Goal: Transaction & Acquisition: Book appointment/travel/reservation

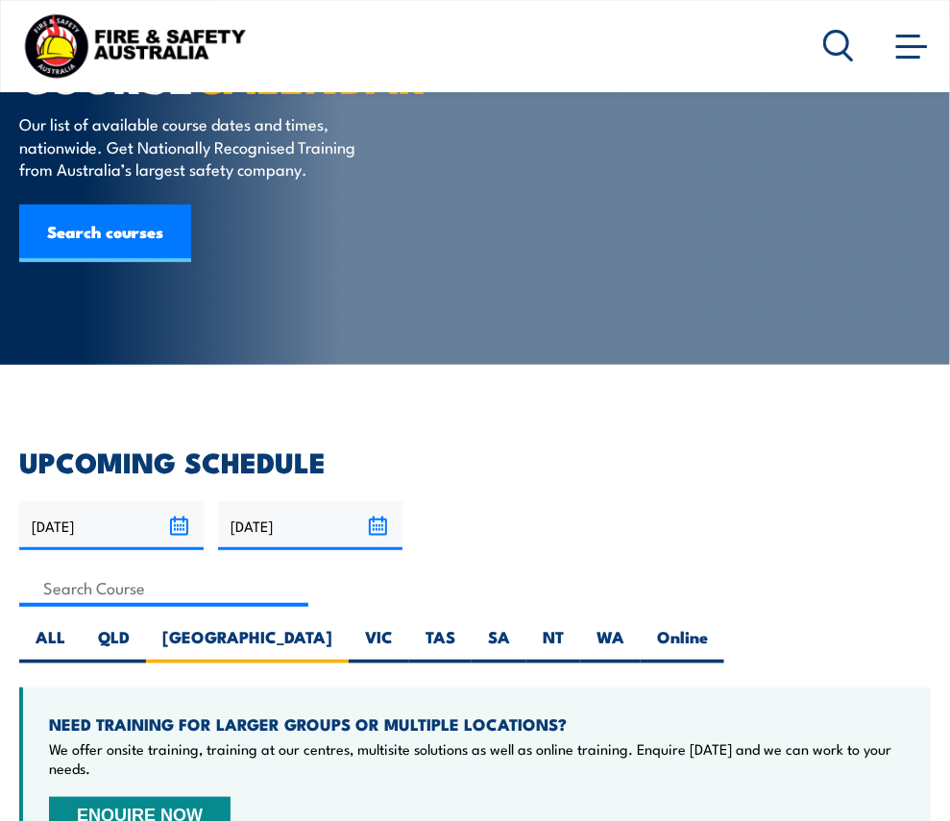
scroll to position [96, 0]
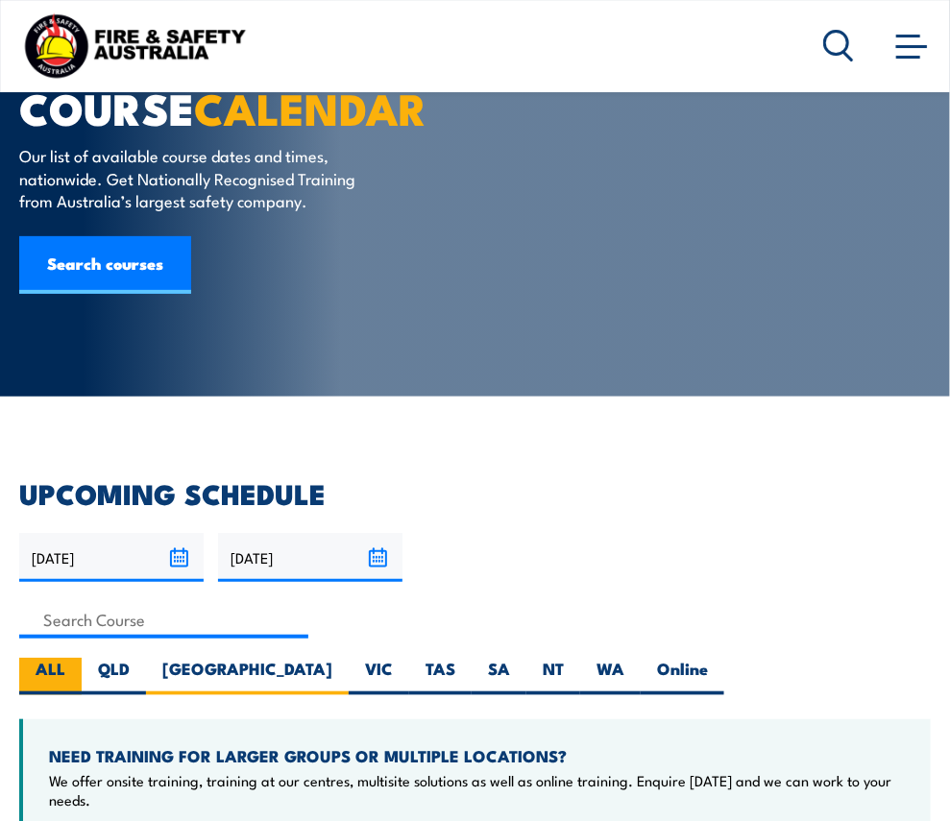
click at [59, 658] on label "ALL" at bounding box center [50, 676] width 62 height 37
click at [65, 658] on input "ALL" at bounding box center [71, 664] width 12 height 12
radio input "true"
click at [71, 658] on label "ALL" at bounding box center [50, 676] width 62 height 37
click at [71, 658] on input "ALL" at bounding box center [71, 664] width 12 height 12
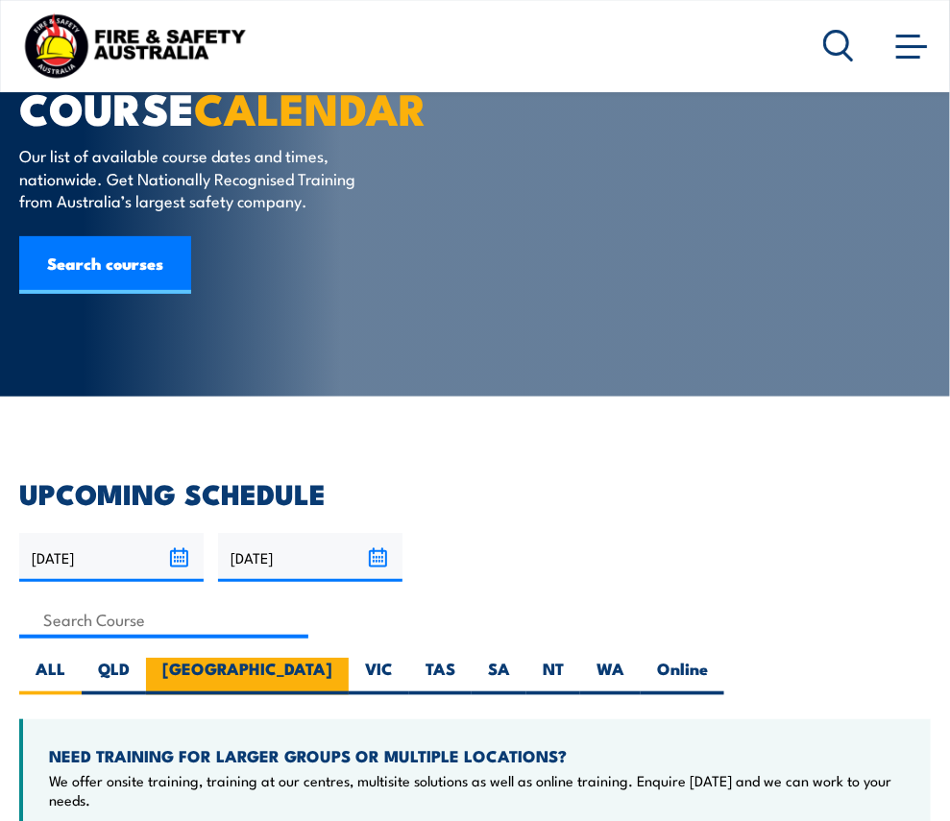
click at [186, 658] on label "[GEOGRAPHIC_DATA]" at bounding box center [247, 676] width 203 height 37
click at [332, 658] on input "[GEOGRAPHIC_DATA]" at bounding box center [338, 664] width 12 height 12
radio input "true"
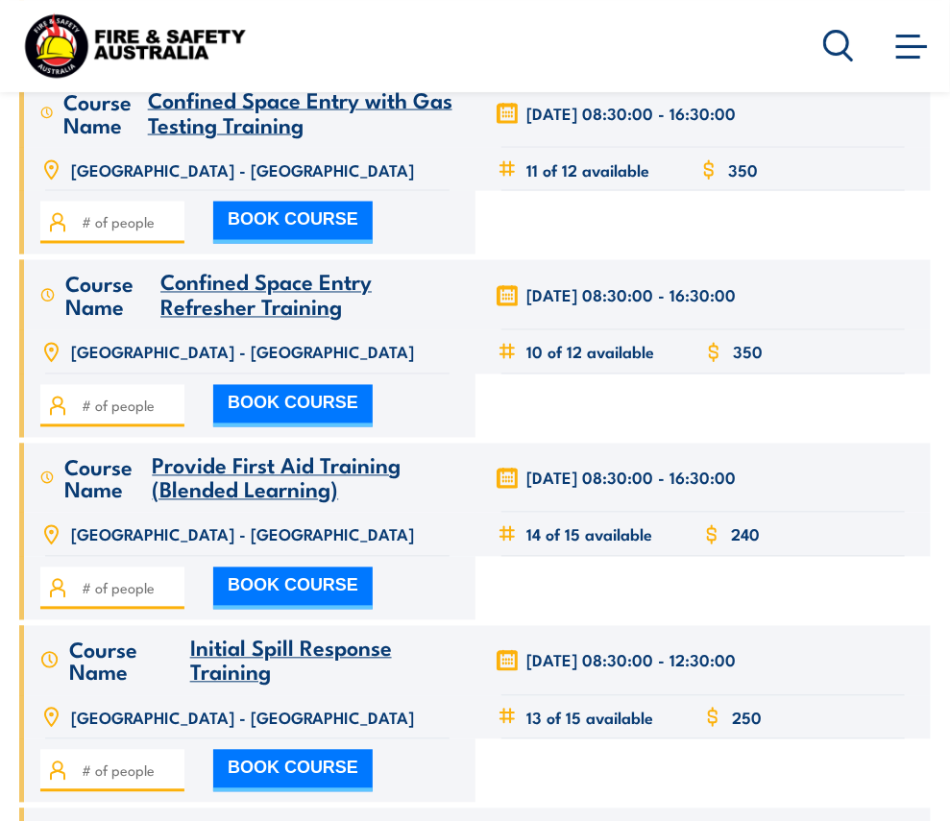
scroll to position [6146, 0]
drag, startPoint x: 220, startPoint y: 275, endPoint x: 175, endPoint y: 278, distance: 45.2
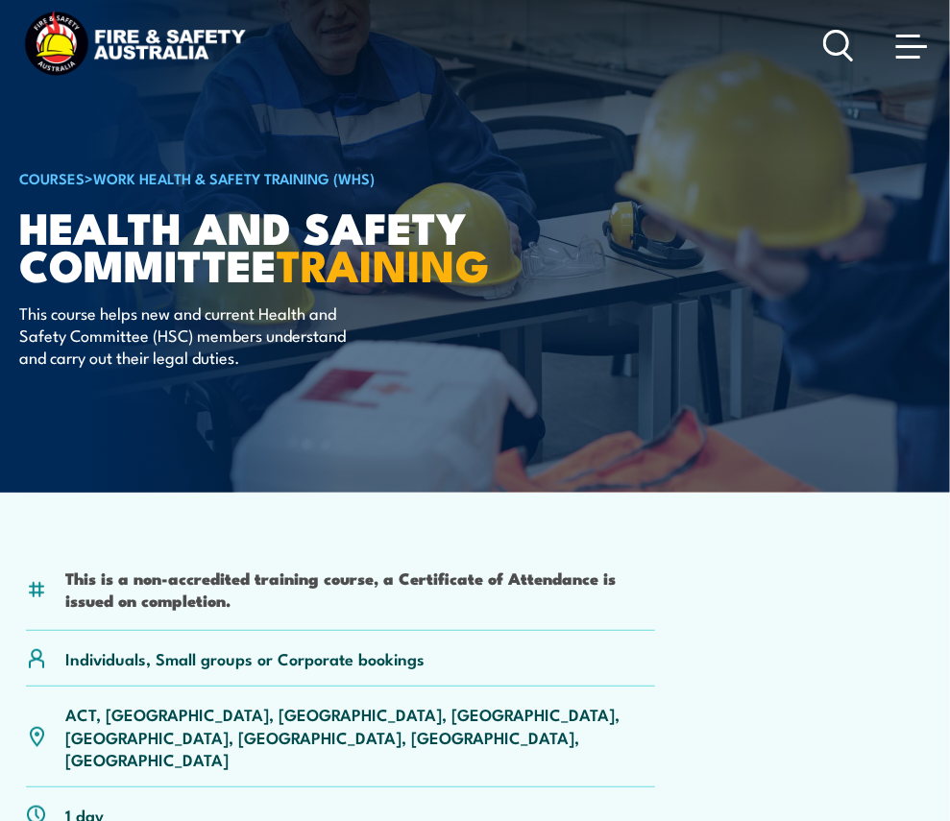
click at [839, 27] on div at bounding box center [877, 45] width 108 height 38
click at [838, 31] on circle at bounding box center [836, 42] width 23 height 23
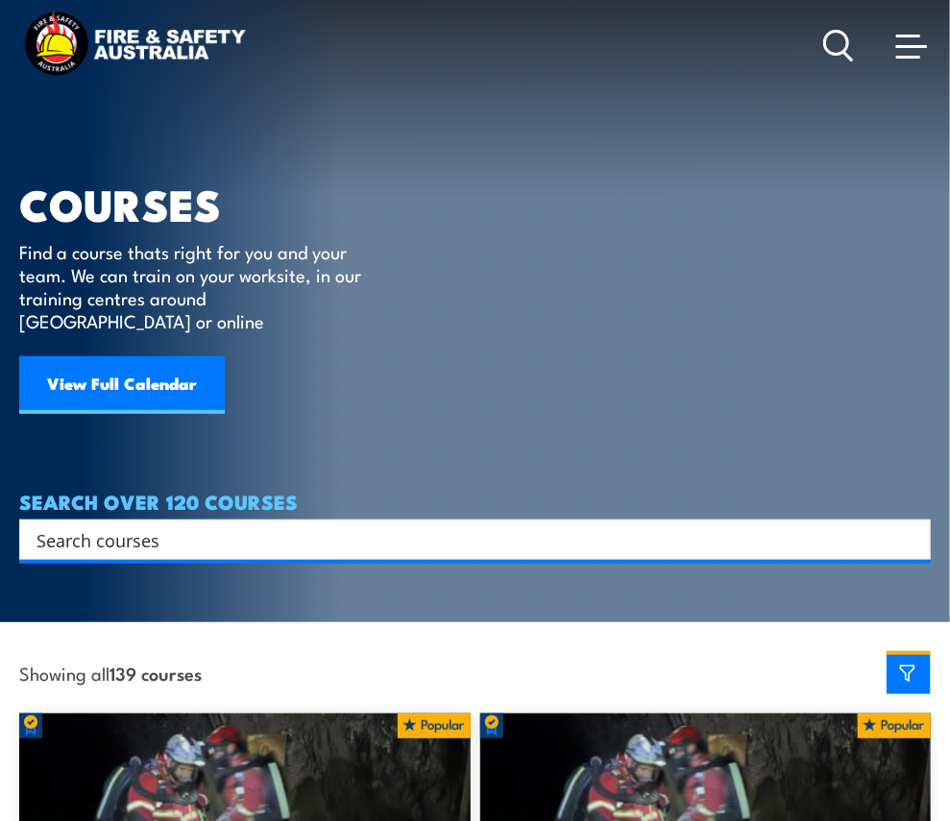
click at [152, 525] on input "Search input" at bounding box center [462, 539] width 852 height 29
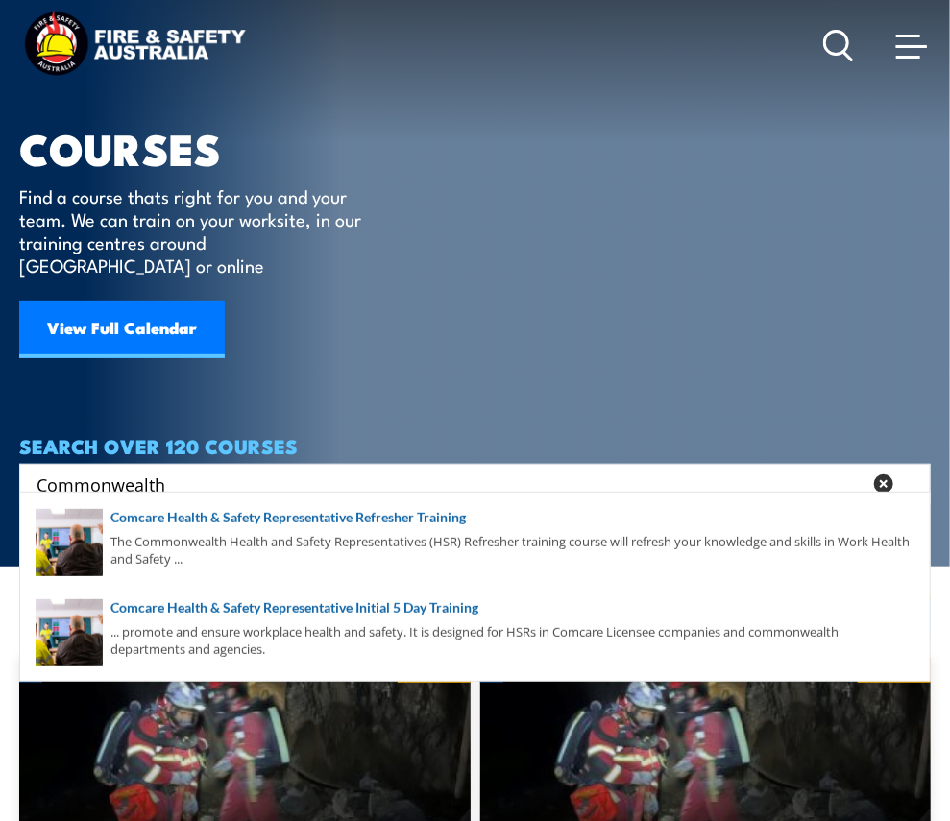
scroll to position [96, 0]
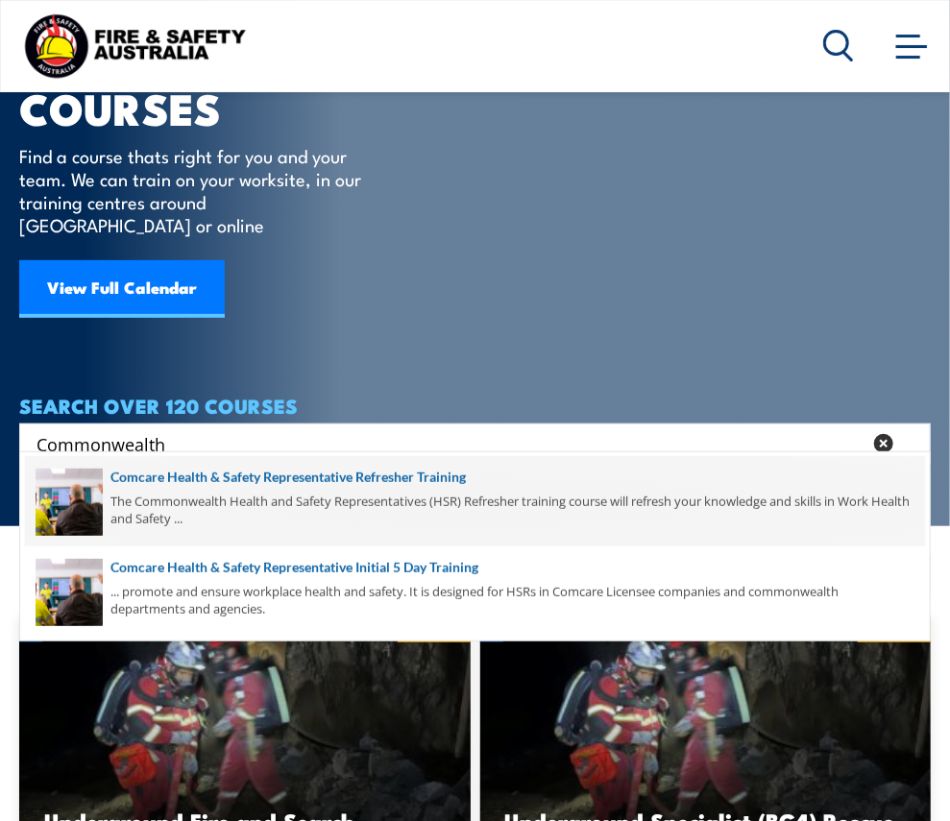
type input "Commonwealth"
click at [346, 471] on span at bounding box center [475, 501] width 900 height 90
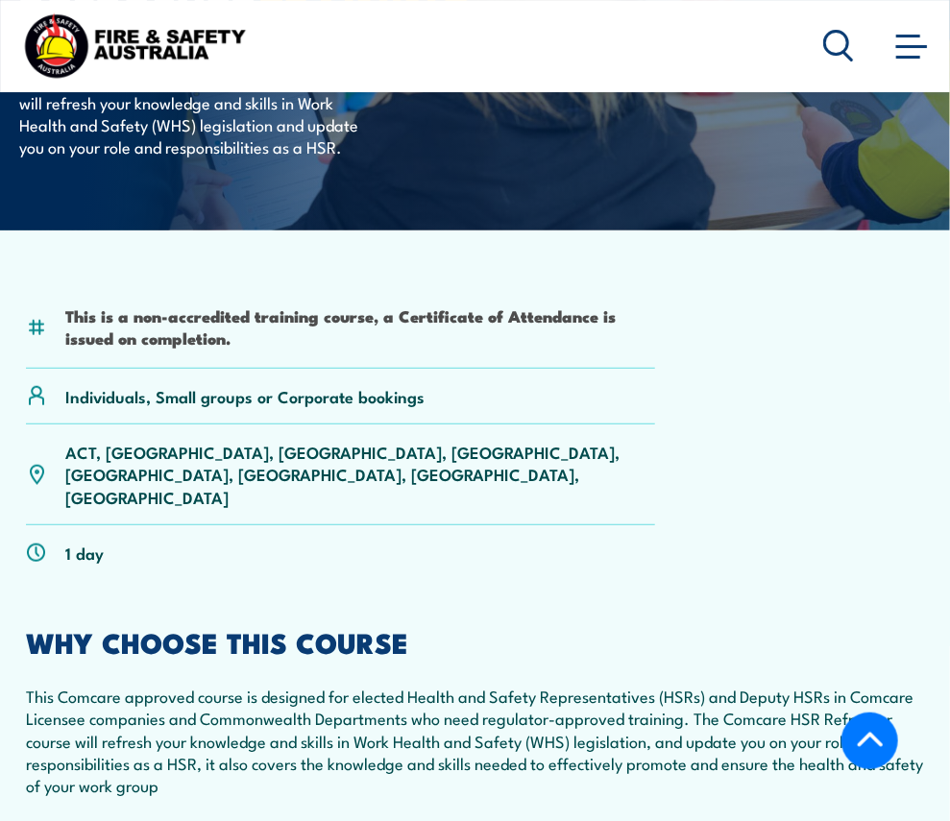
scroll to position [383, 0]
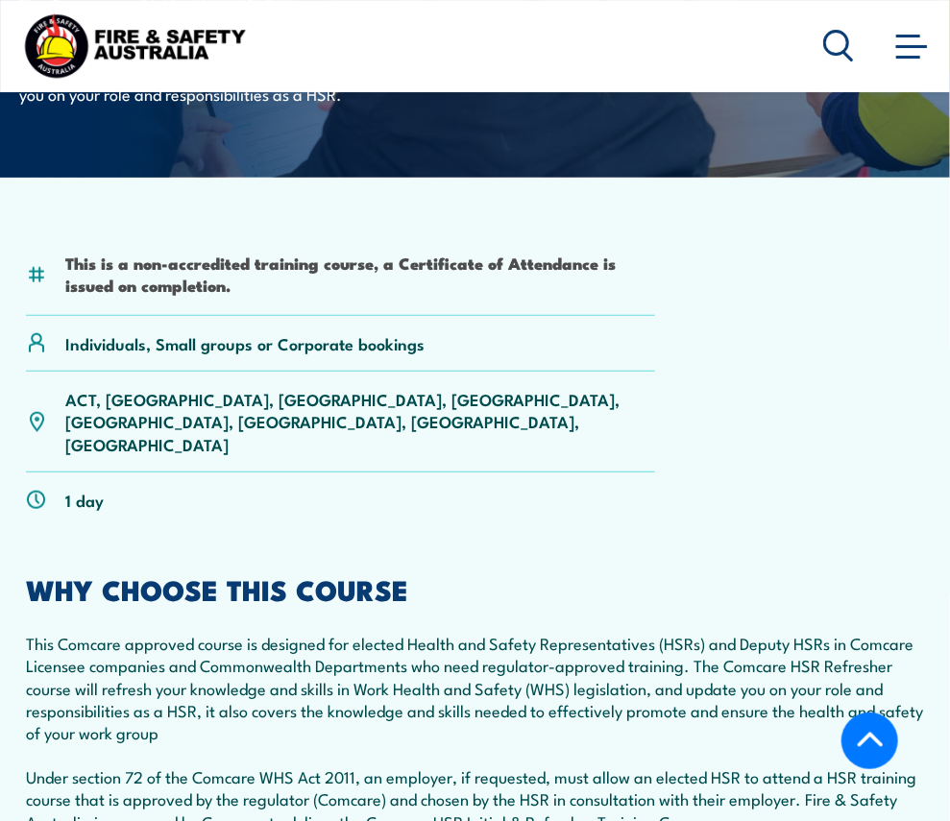
click at [0, 0] on link "NSW" at bounding box center [0, 0] width 0 height 0
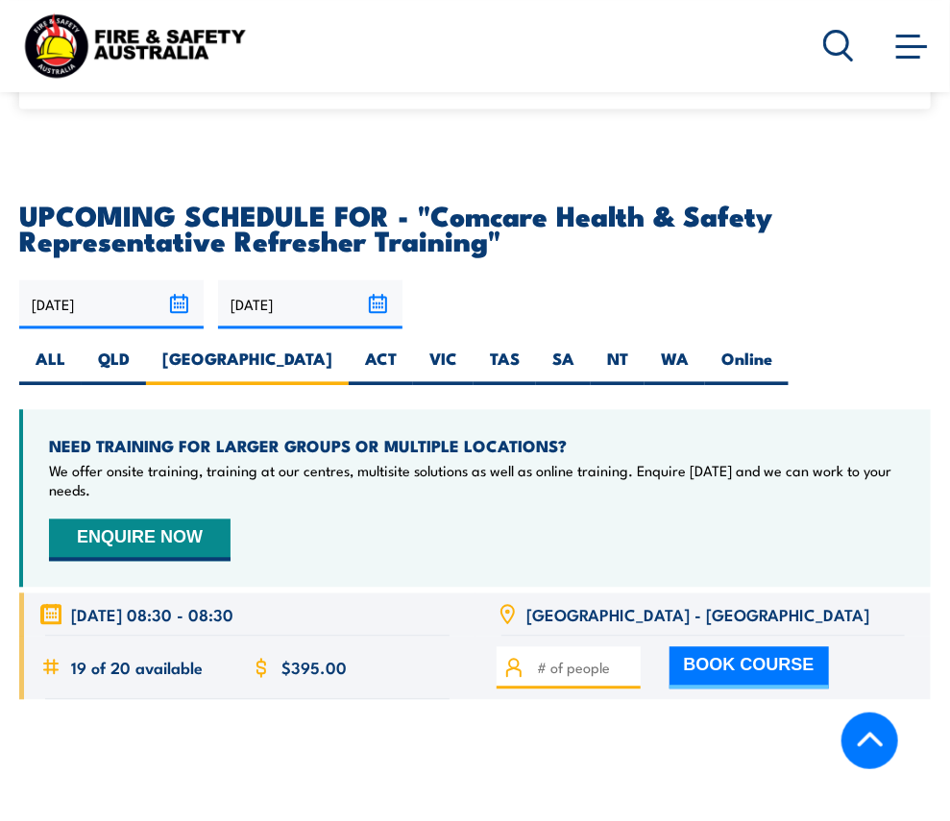
scroll to position [3462, 0]
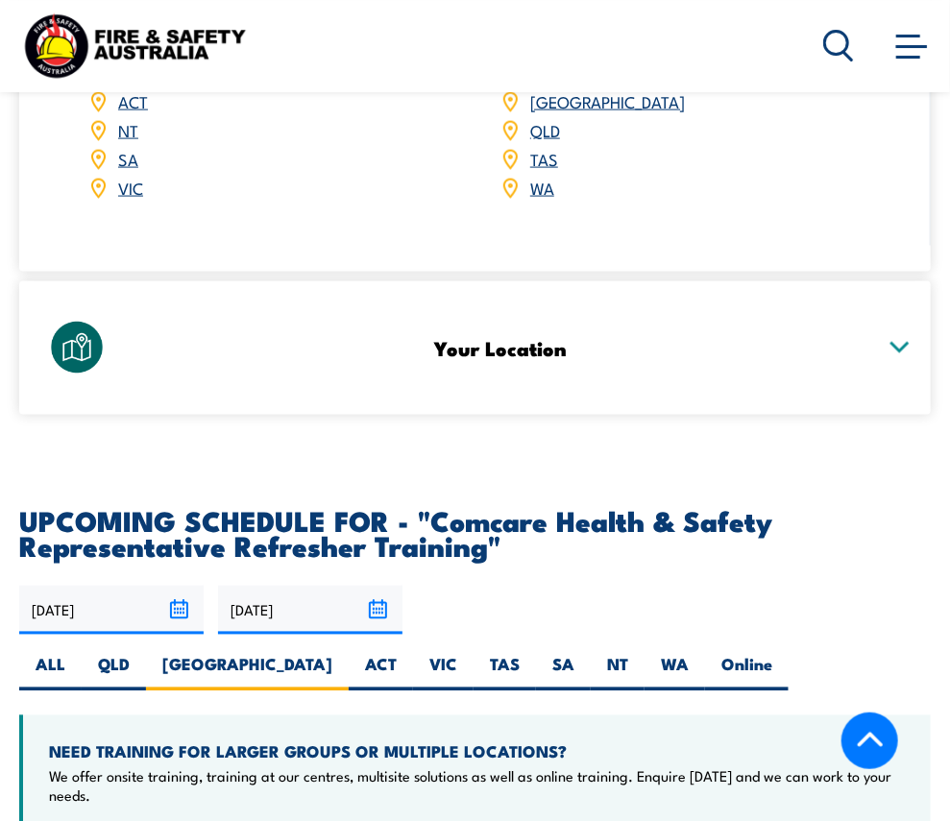
click at [132, 586] on input "[DATE]" at bounding box center [111, 610] width 184 height 49
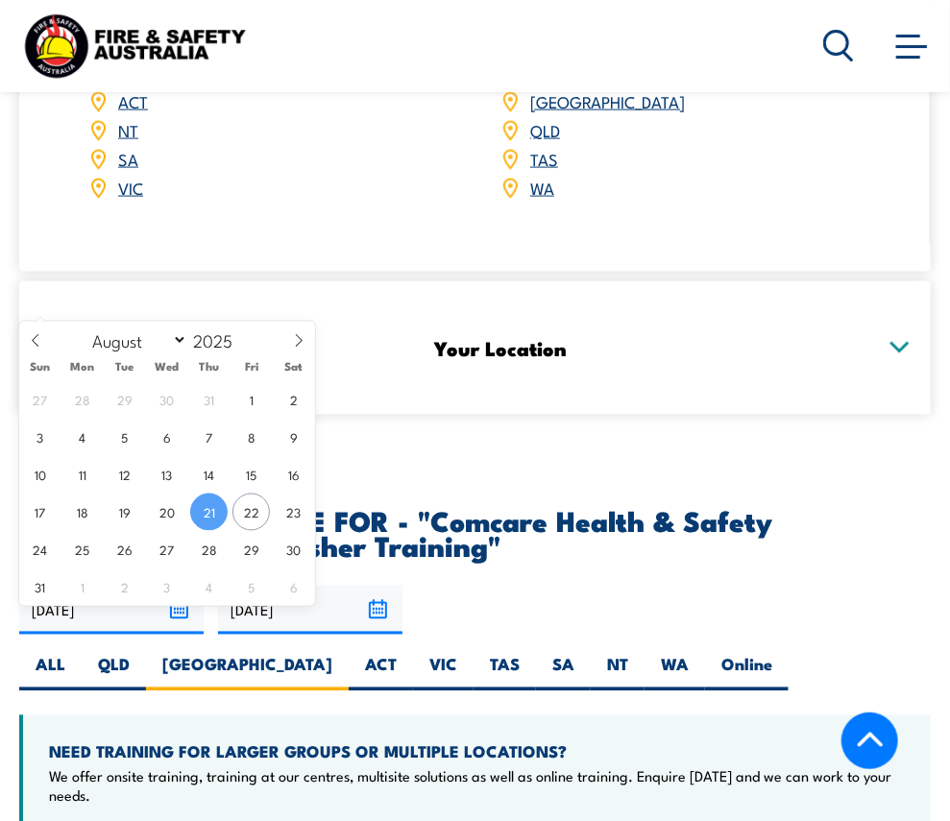
click at [132, 586] on input "[DATE]" at bounding box center [111, 610] width 184 height 49
drag, startPoint x: 132, startPoint y: 289, endPoint x: 295, endPoint y: 342, distance: 171.6
click at [295, 342] on icon at bounding box center [298, 340] width 13 height 13
select select "9"
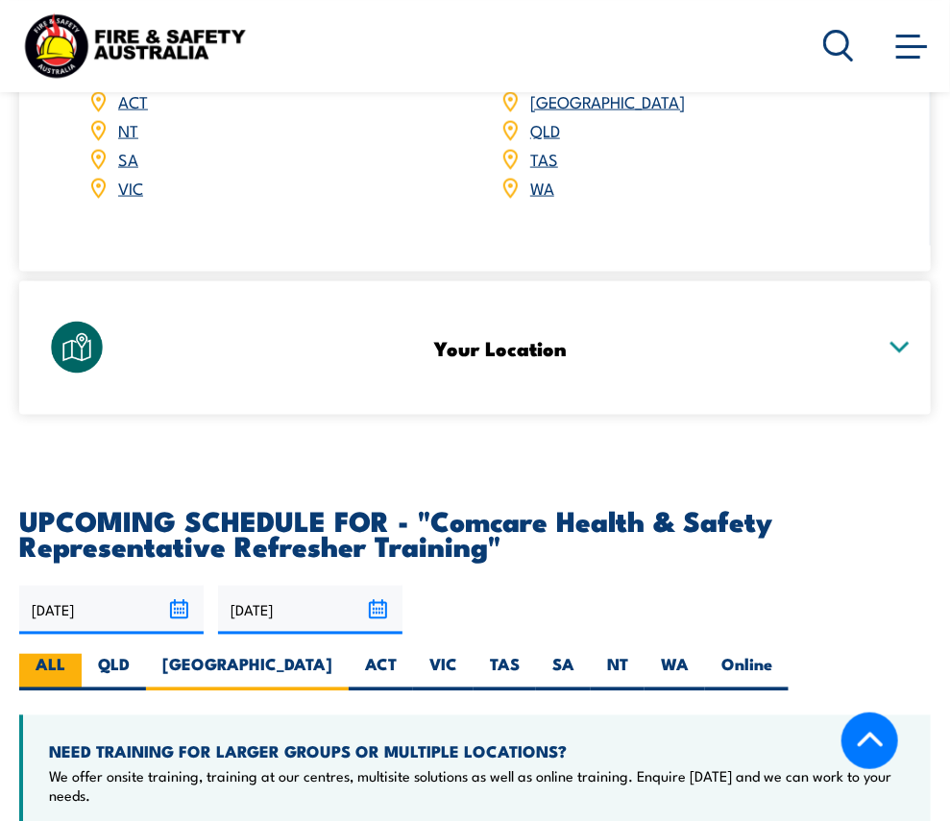
click at [82, 654] on label "ALL" at bounding box center [50, 672] width 62 height 37
click at [78, 654] on input "ALL" at bounding box center [71, 660] width 12 height 12
radio input "true"
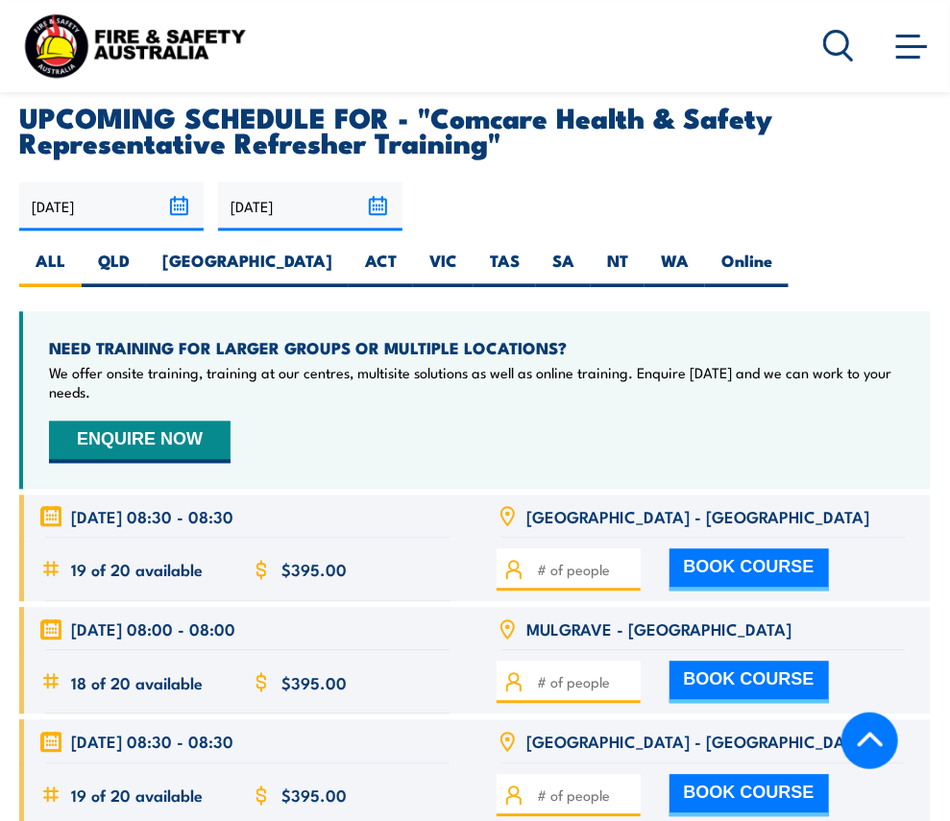
scroll to position [3847, 0]
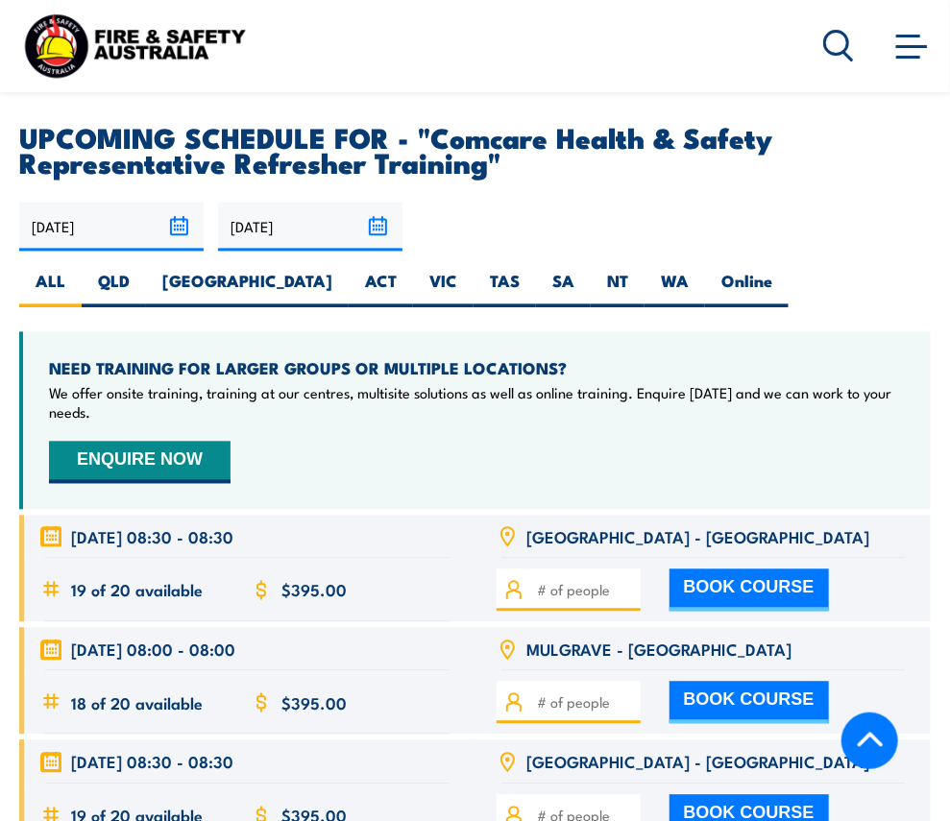
click at [676, 569] on button "BOOK COURSE" at bounding box center [748, 590] width 159 height 42
type input "1"
click at [634, 579] on input "1" at bounding box center [586, 589] width 96 height 21
click at [735, 569] on button "BOOK COURSE" at bounding box center [748, 590] width 159 height 42
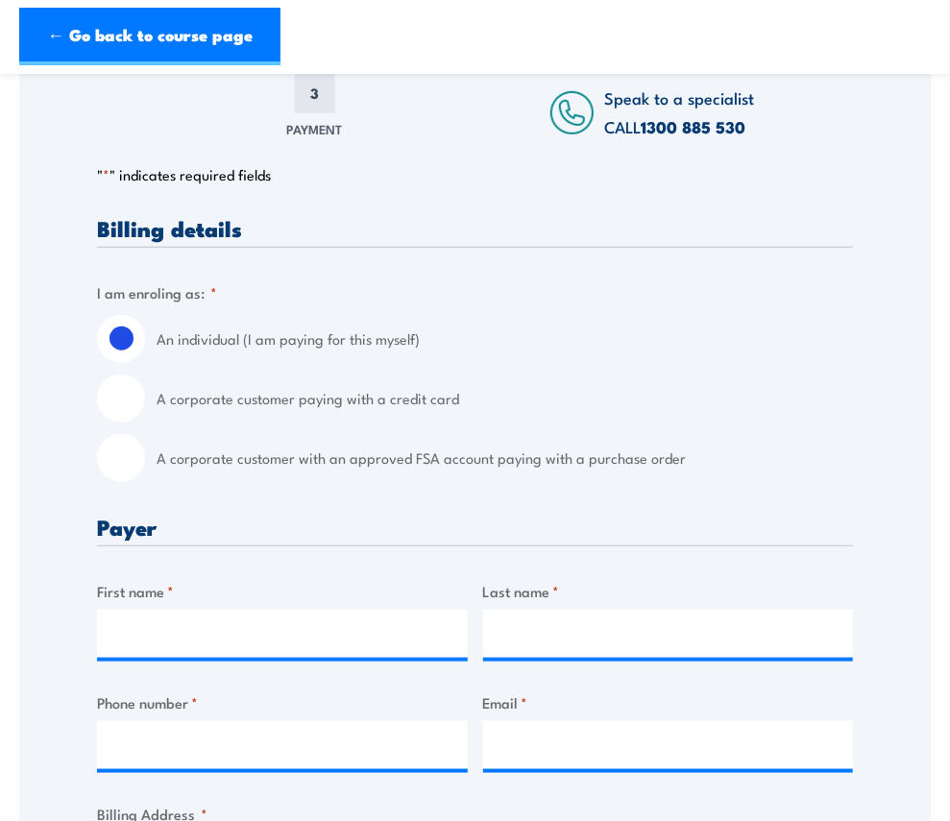
scroll to position [383, 0]
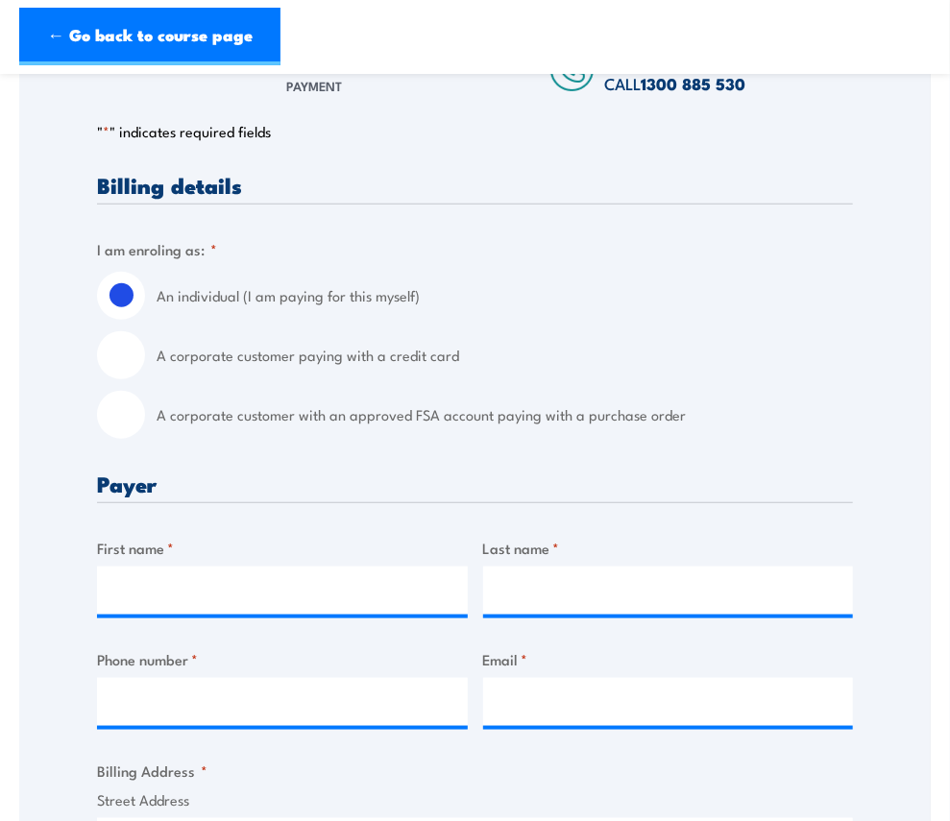
click at [125, 354] on input "A corporate customer paying with a credit card" at bounding box center [121, 355] width 48 height 48
radio input "true"
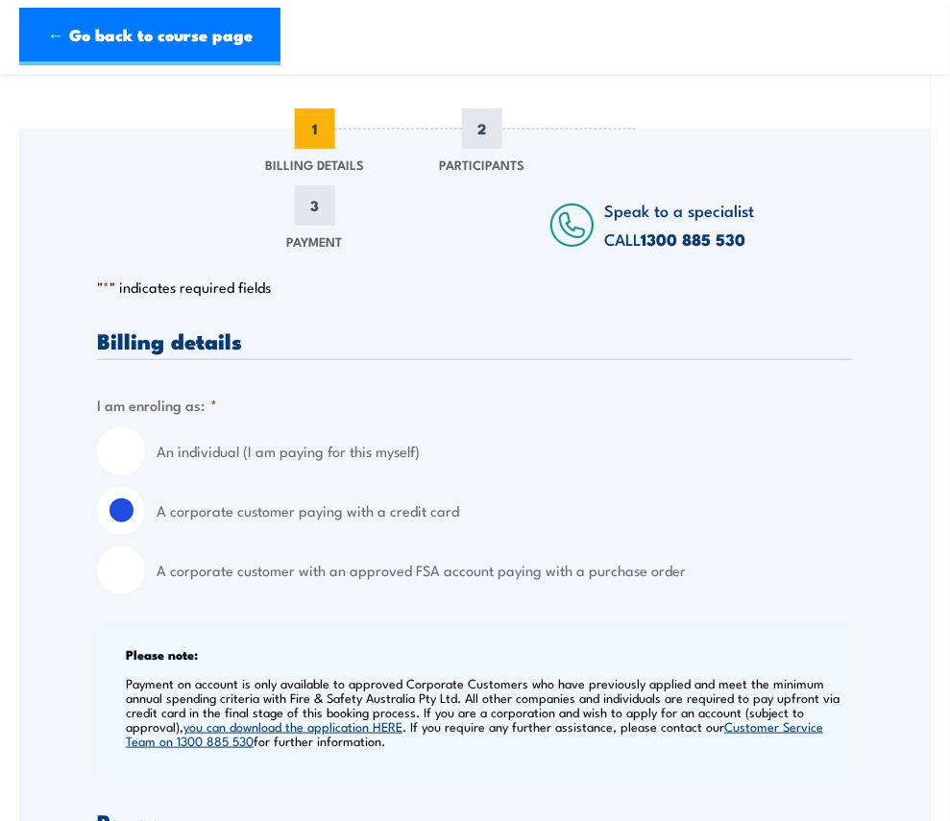
scroll to position [0, 0]
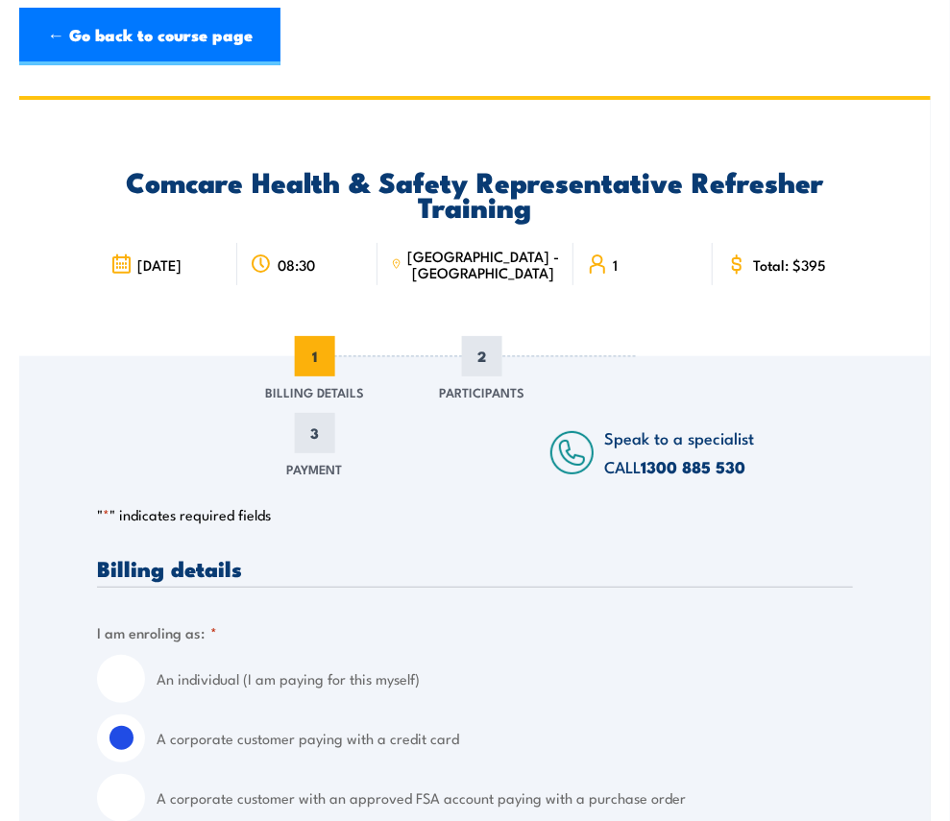
click at [479, 255] on span "[GEOGRAPHIC_DATA] - [GEOGRAPHIC_DATA]" at bounding box center [483, 264] width 153 height 33
click at [48, 30] on link "← Go back to course page" at bounding box center [149, 37] width 261 height 58
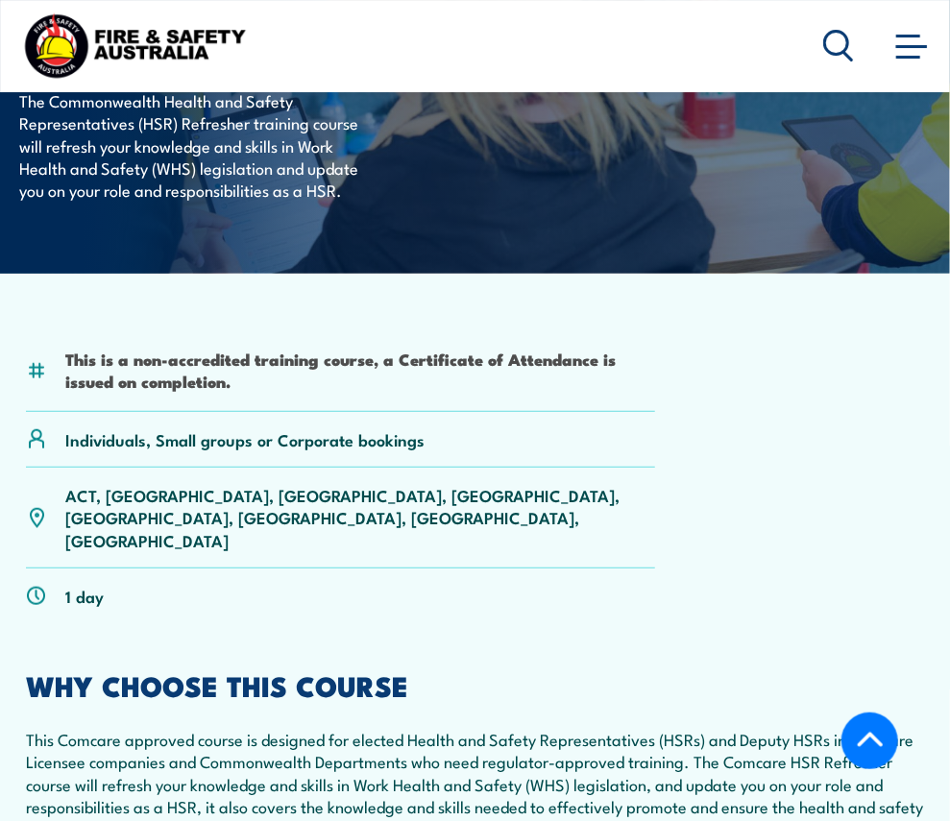
scroll to position [288, 0]
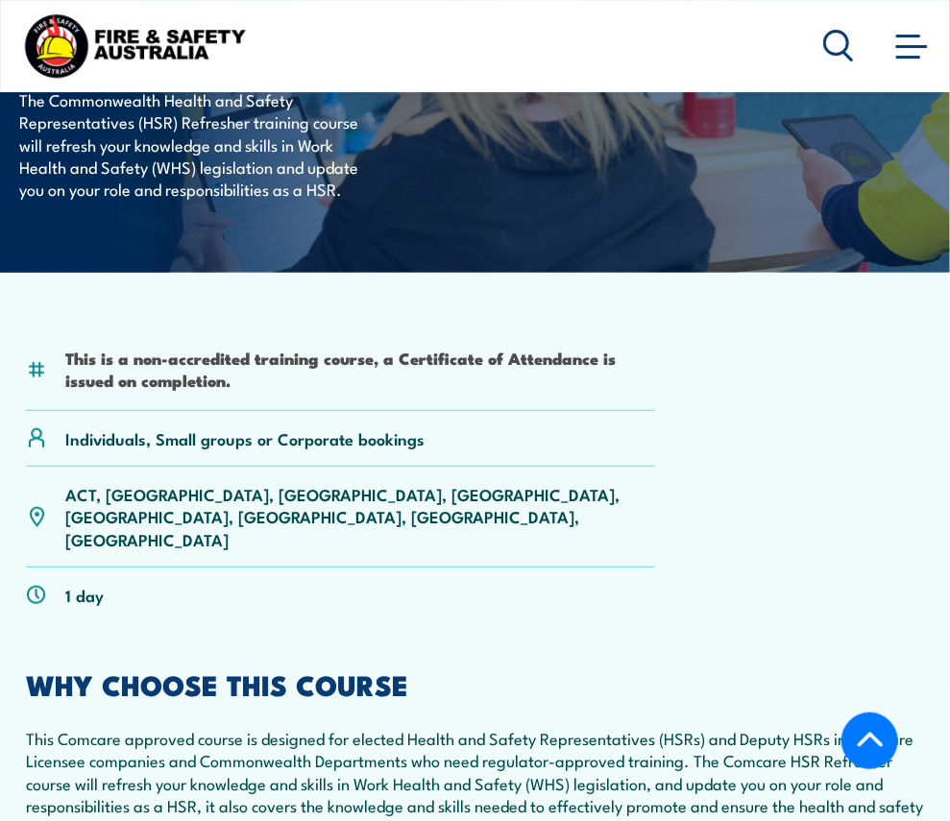
click at [0, 0] on link "[GEOGRAPHIC_DATA]" at bounding box center [0, 0] width 0 height 0
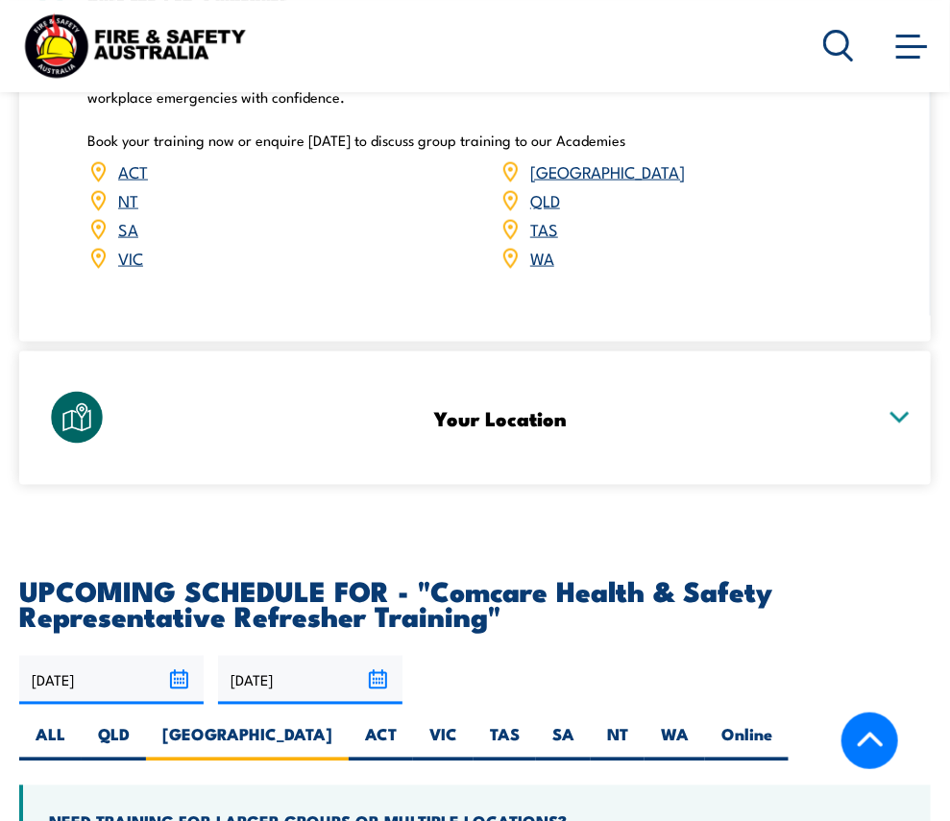
scroll to position [3361, 0]
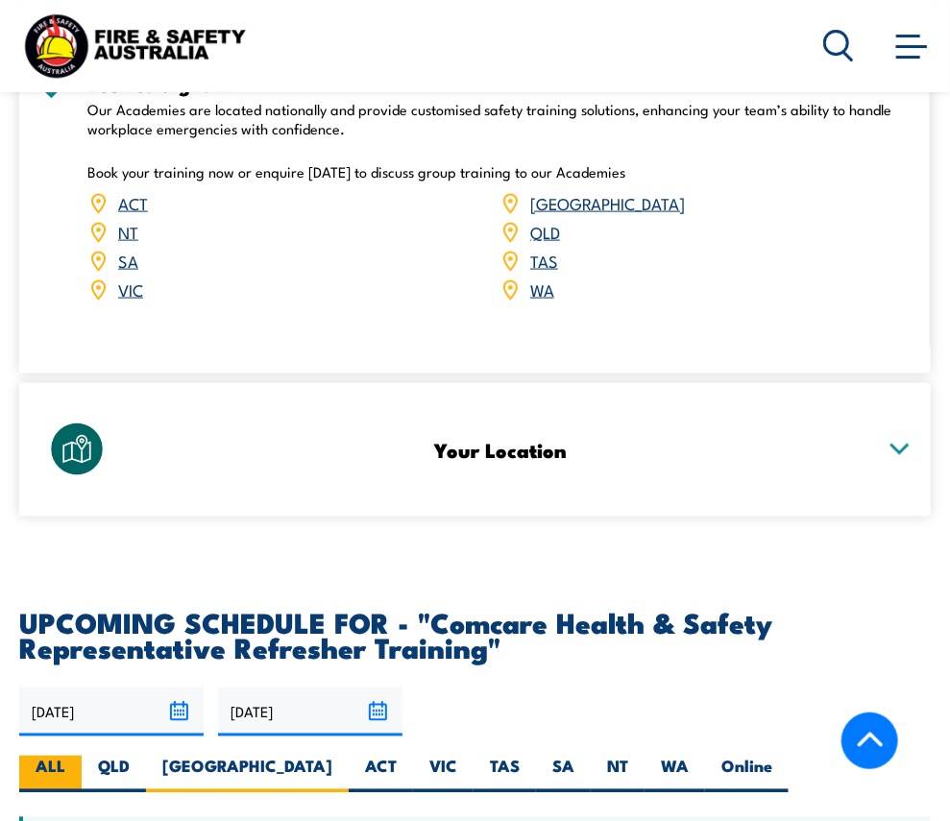
click at [82, 756] on label "ALL" at bounding box center [50, 774] width 62 height 37
click at [78, 756] on input "ALL" at bounding box center [71, 762] width 12 height 12
radio input "true"
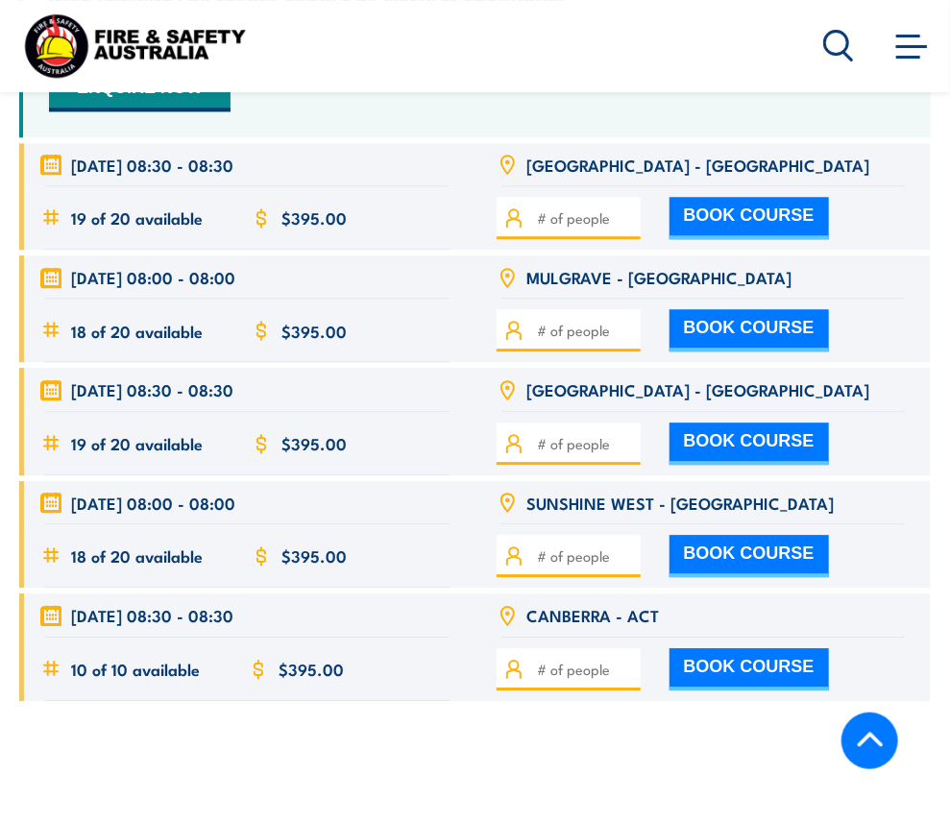
scroll to position [4281, 0]
